Goal: Find contact information: Find contact information

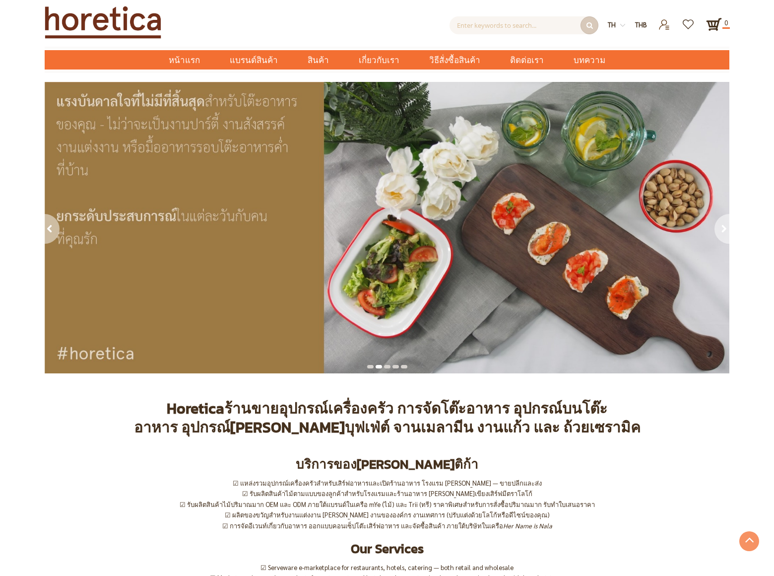
scroll to position [1135, 0]
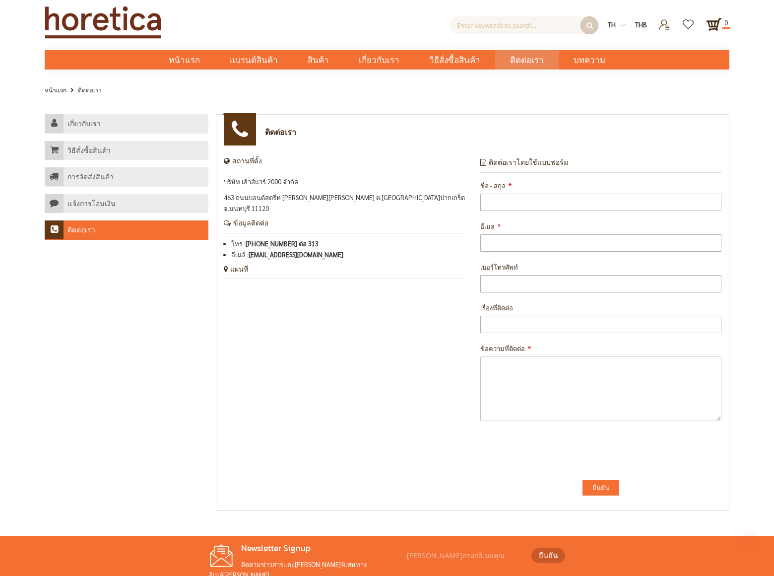
scroll to position [119, 0]
